Goal: Information Seeking & Learning: Stay updated

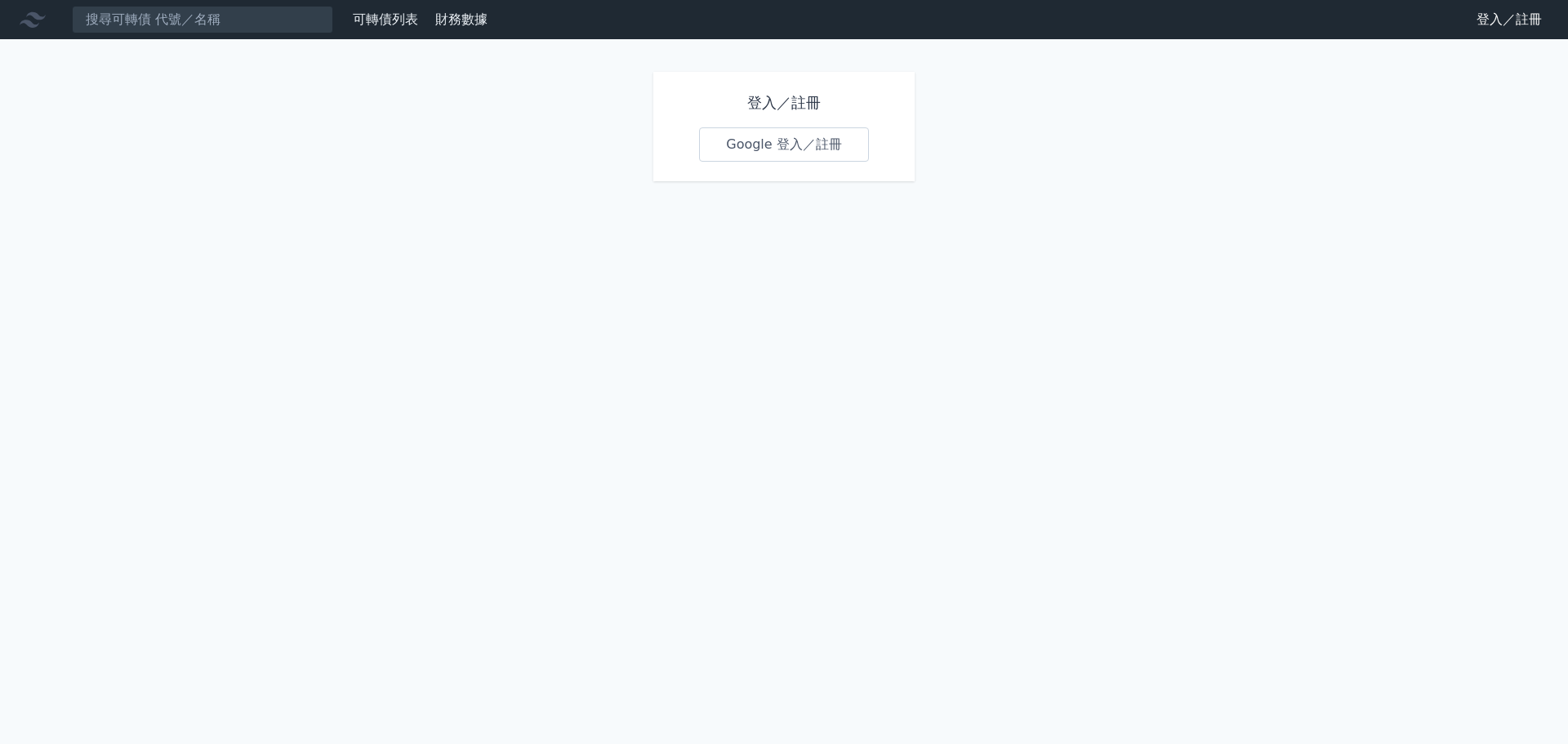
click at [757, 140] on link "Google 登入／註冊" at bounding box center [784, 144] width 170 height 34
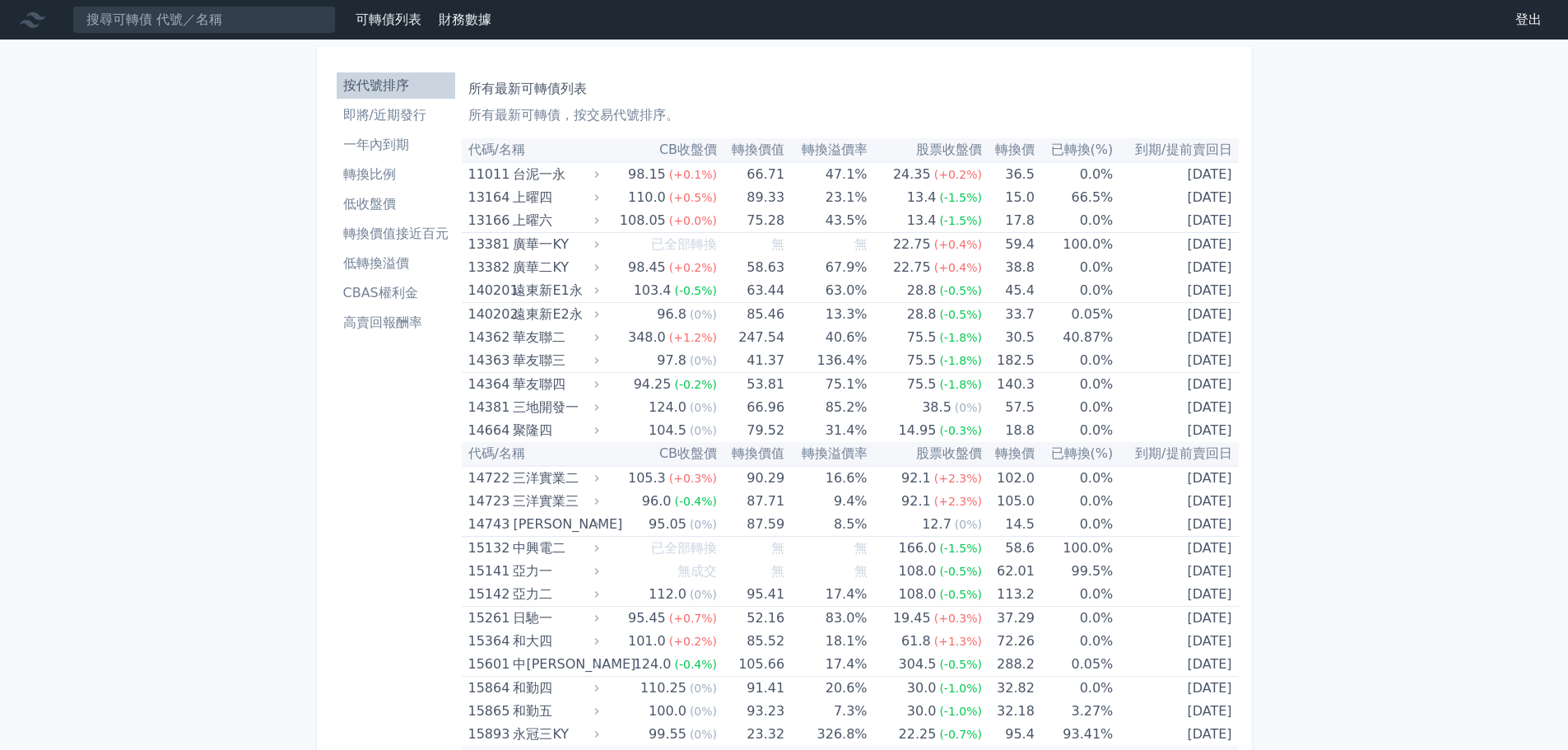
click at [386, 119] on li "即將/近期發行" at bounding box center [396, 115] width 118 height 19
